Goal: Check status: Check status

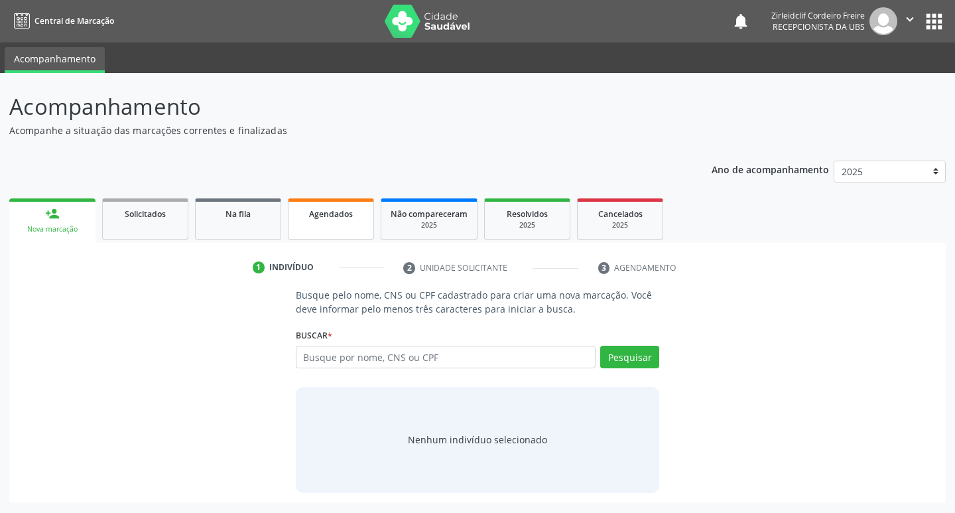
click at [354, 214] on div "Agendados" at bounding box center [331, 213] width 66 height 14
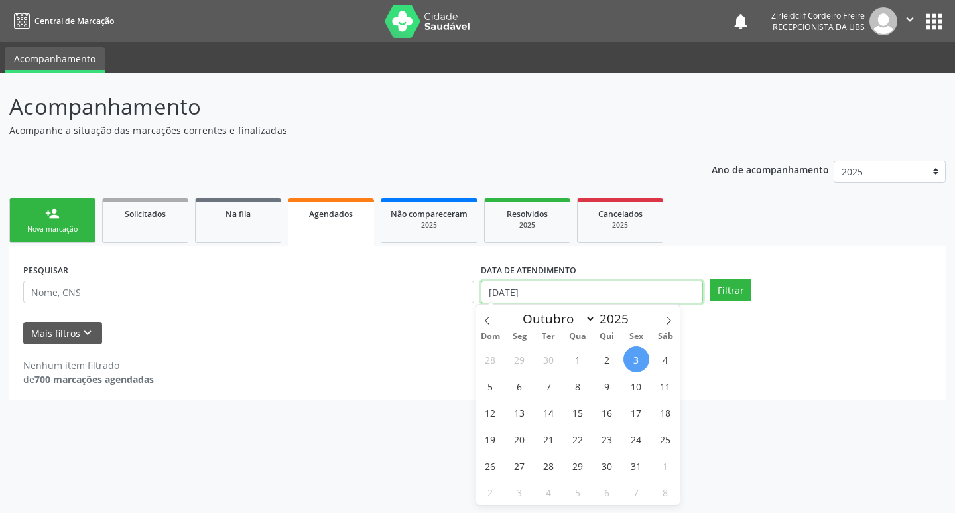
click at [629, 285] on input "[DATE]" at bounding box center [592, 291] width 222 height 23
click at [636, 383] on span "10" at bounding box center [636, 386] width 26 height 26
type input "[DATE]"
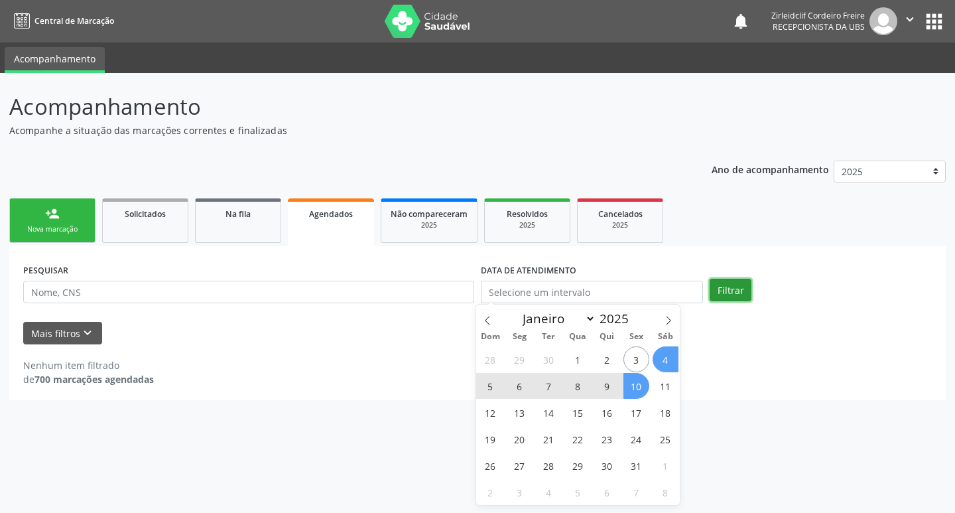
click at [737, 289] on button "Filtrar" at bounding box center [730, 289] width 42 height 23
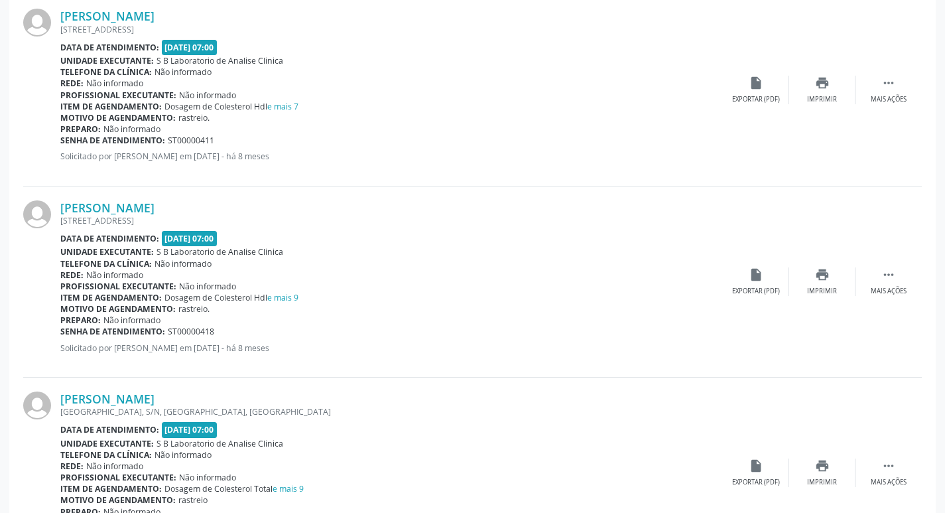
scroll to position [2801, 0]
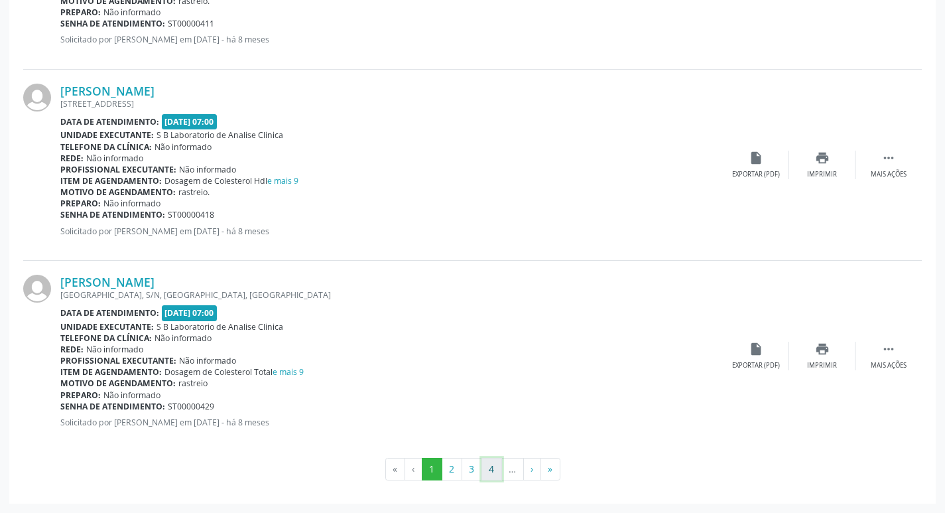
click at [491, 467] on button "4" at bounding box center [491, 468] width 21 height 23
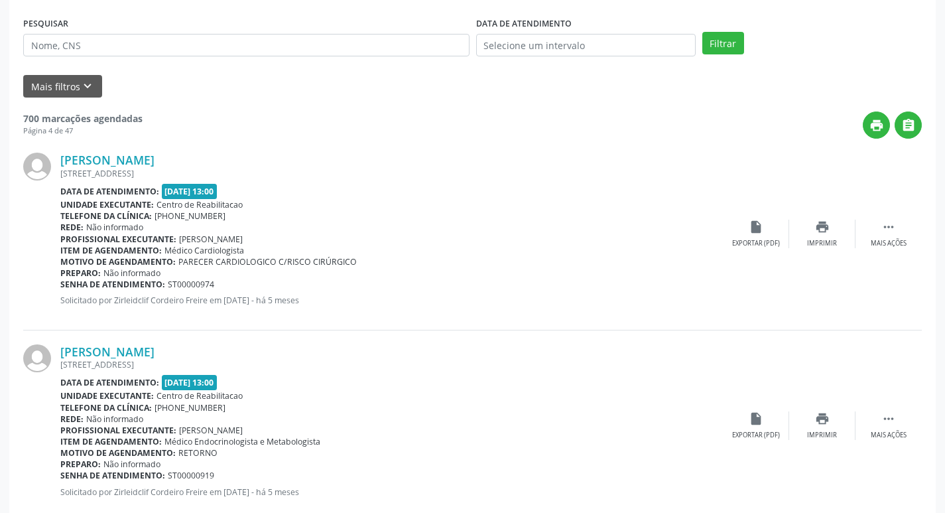
scroll to position [215, 0]
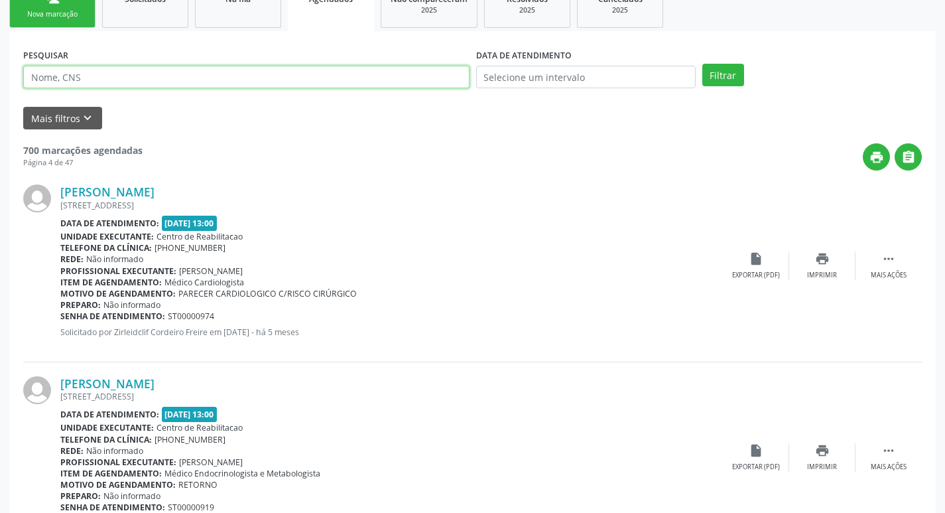
click at [326, 83] on input "text" at bounding box center [246, 77] width 446 height 23
type input "ednailma"
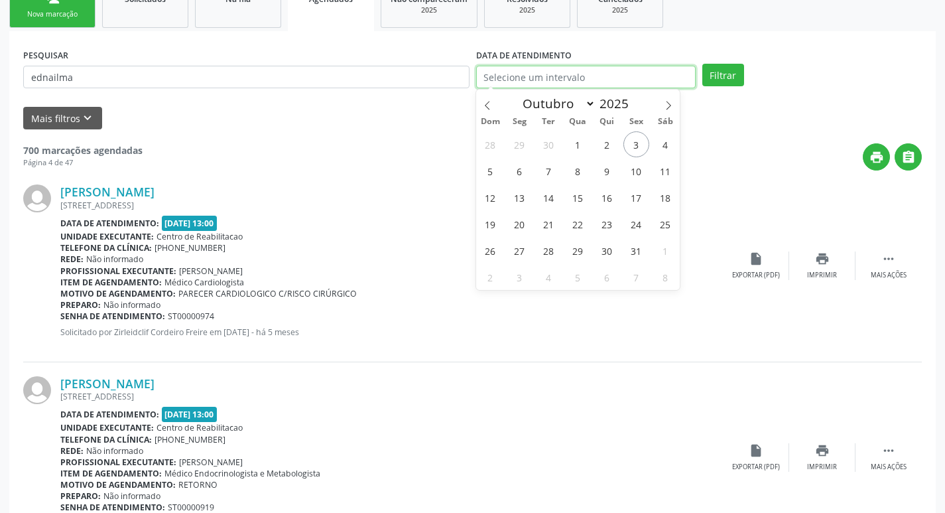
click at [617, 74] on input "text" at bounding box center [585, 77] width 219 height 23
click at [641, 172] on span "10" at bounding box center [636, 171] width 26 height 26
type input "[DATE]"
click at [639, 169] on span "10" at bounding box center [636, 171] width 26 height 26
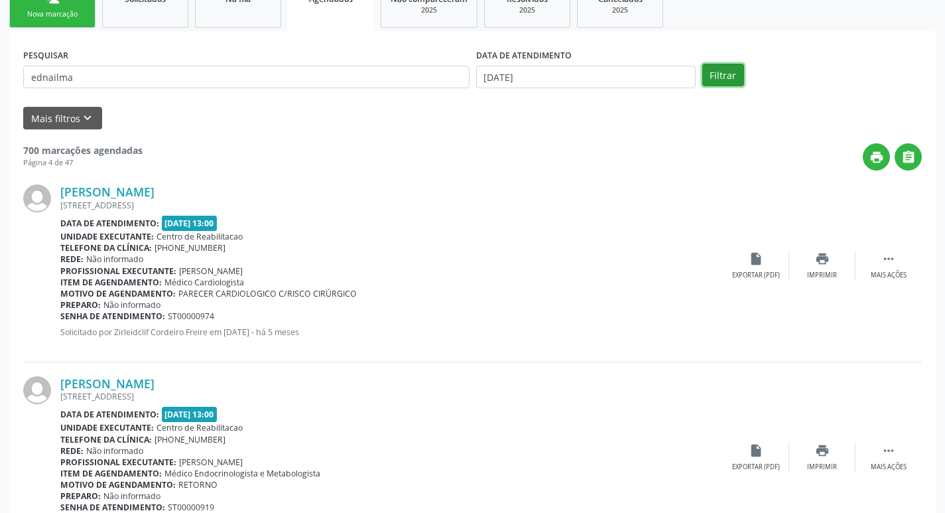
click at [720, 73] on button "Filtrar" at bounding box center [723, 75] width 42 height 23
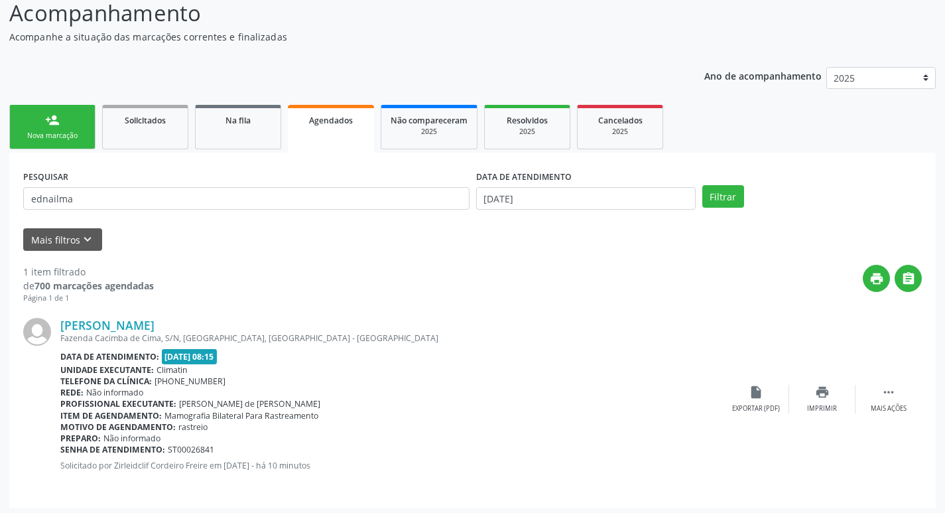
scroll to position [98, 0]
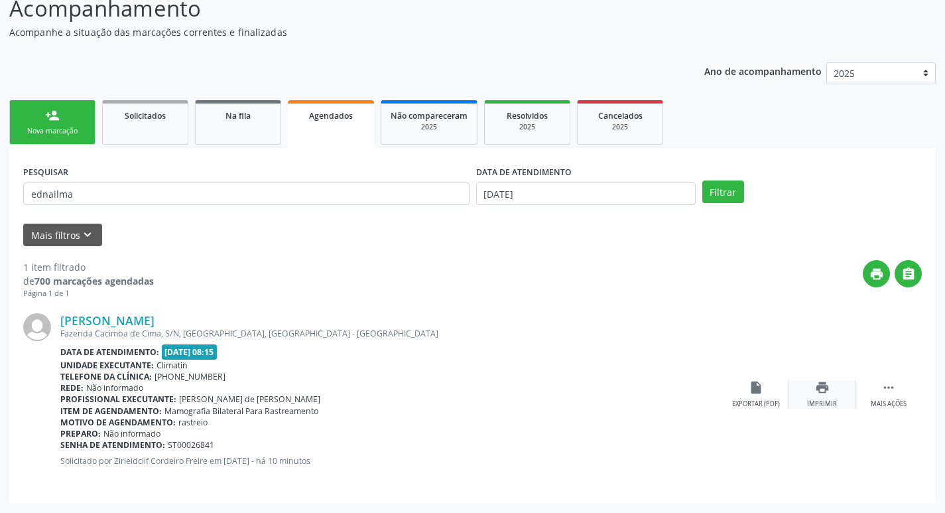
click at [825, 394] on icon "print" at bounding box center [822, 387] width 15 height 15
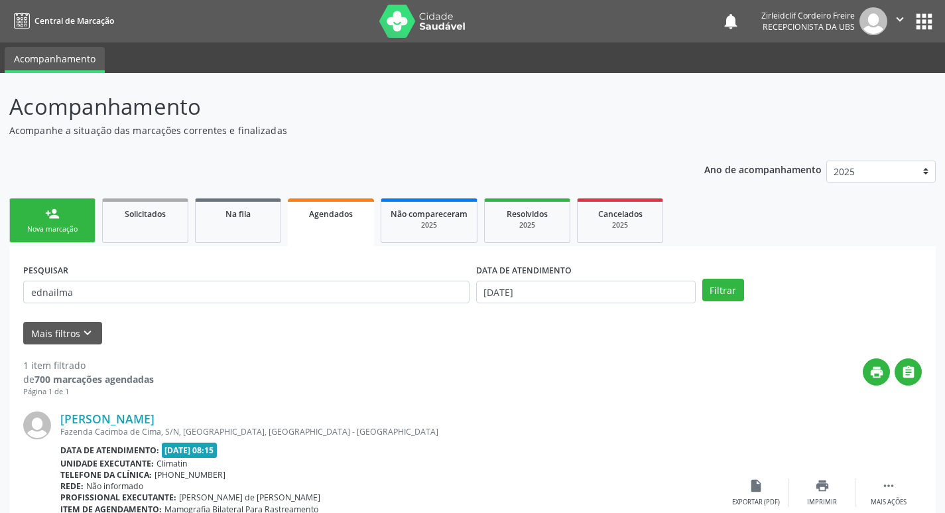
click at [902, 13] on icon "" at bounding box center [899, 19] width 15 height 15
click at [854, 85] on link "Sair" at bounding box center [865, 81] width 91 height 19
